Goal: Book appointment/travel/reservation

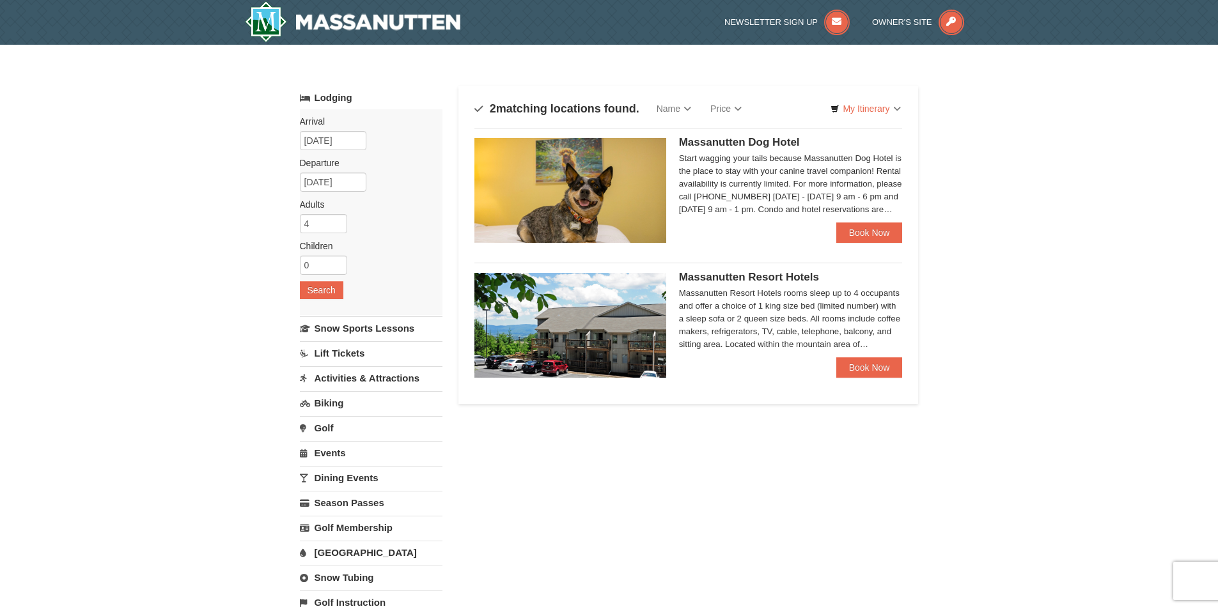
click at [320, 350] on link "Lift Tickets" at bounding box center [371, 354] width 143 height 24
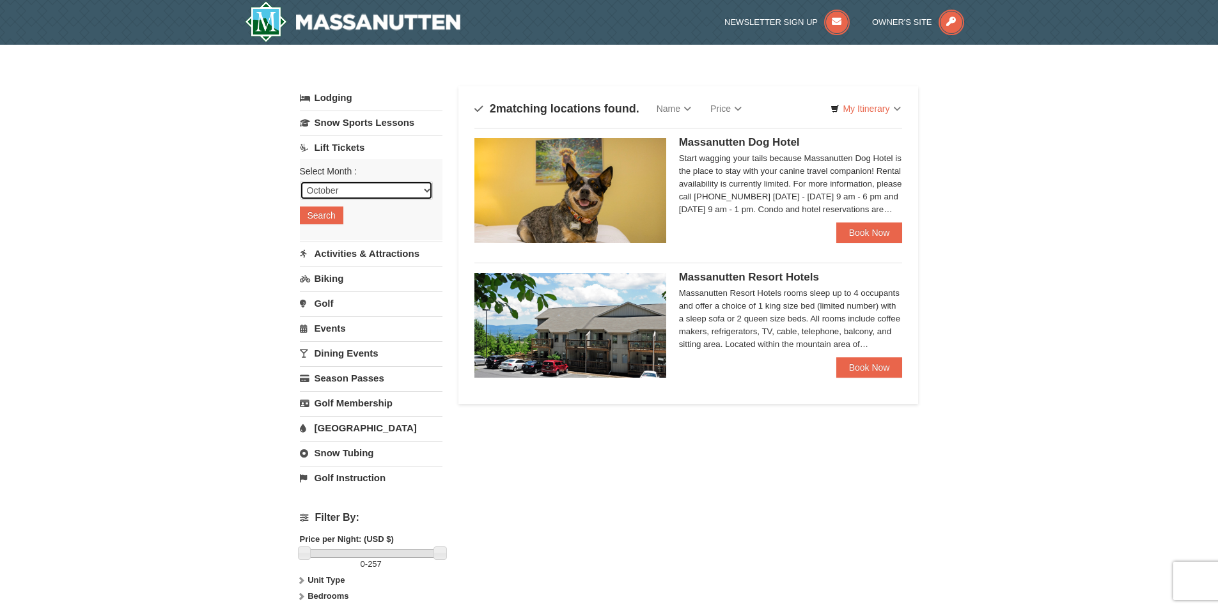
click at [327, 187] on select "October November December January February March April May June July August Sep…" at bounding box center [366, 190] width 133 height 19
click at [300, 181] on select "October November December January February March April May June July August Sep…" at bounding box center [366, 190] width 133 height 19
click at [352, 188] on select "October November December January February March April May June July August Sep…" at bounding box center [366, 190] width 133 height 19
select select "10"
click at [300, 181] on select "October November December January February March April May June July August Sep…" at bounding box center [366, 190] width 133 height 19
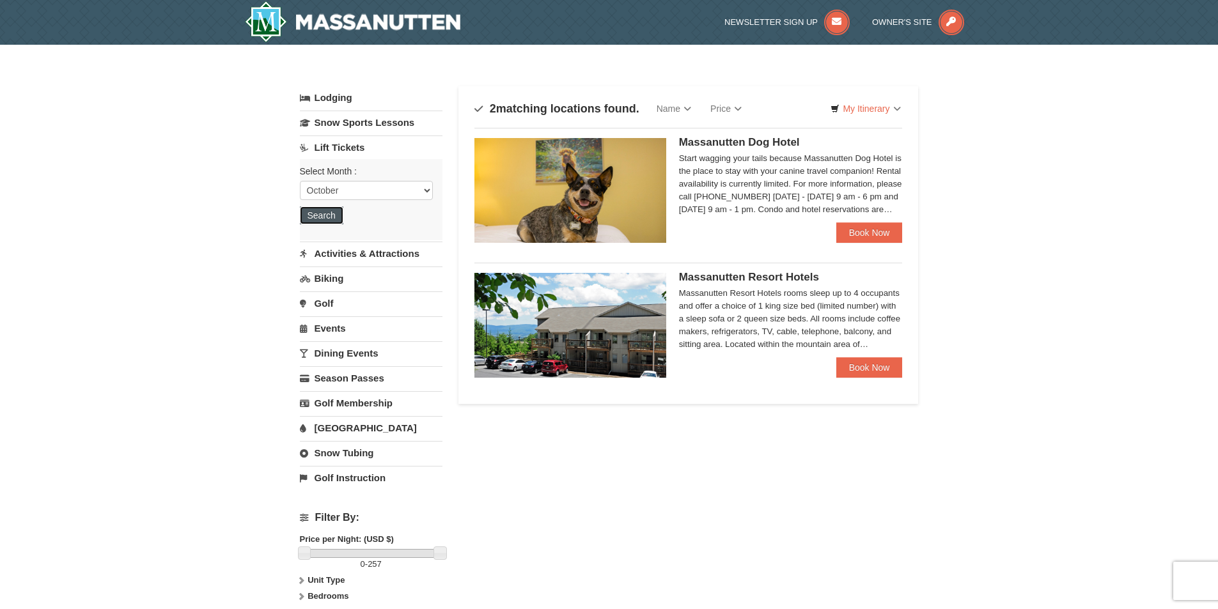
click at [326, 218] on button "Search" at bounding box center [321, 216] width 43 height 18
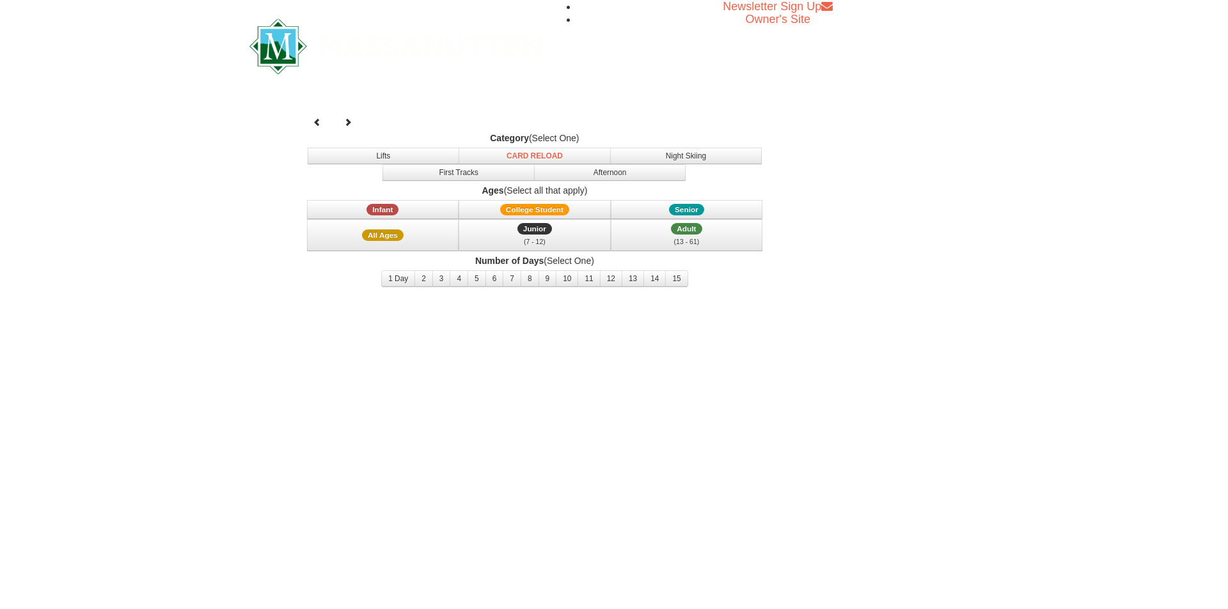
select select "10"
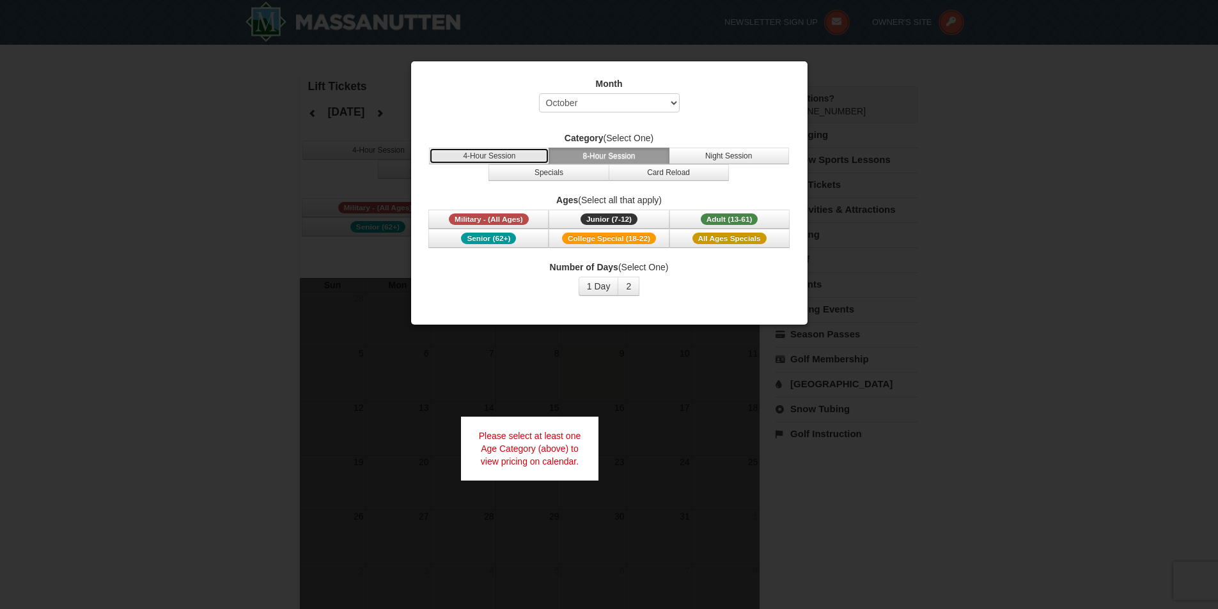
click at [516, 156] on button "4-Hour Session" at bounding box center [489, 156] width 120 height 17
